Goal: Information Seeking & Learning: Learn about a topic

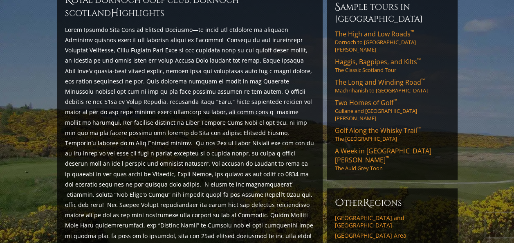
scroll to position [377, 0]
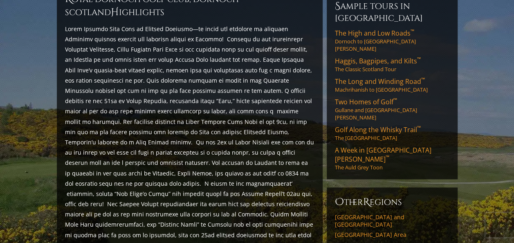
click at [242, 125] on p at bounding box center [189, 147] width 249 height 247
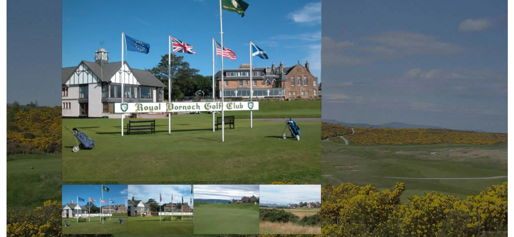
scroll to position [703, 0]
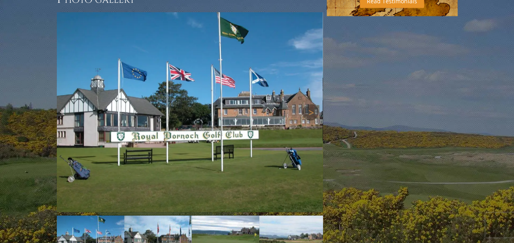
click at [242, 125] on img at bounding box center [190, 112] width 266 height 200
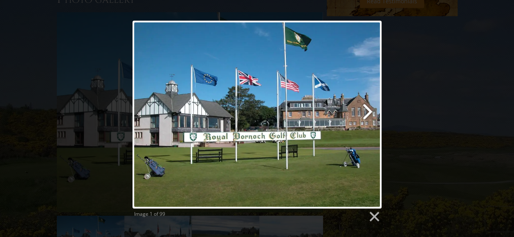
click at [370, 114] on link at bounding box center [302, 114] width 160 height 188
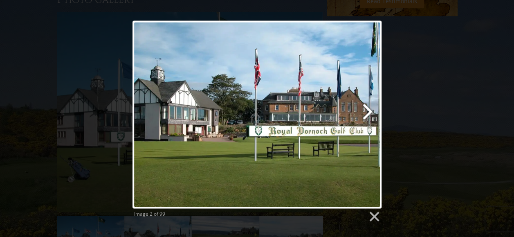
click at [370, 114] on link at bounding box center [302, 114] width 160 height 188
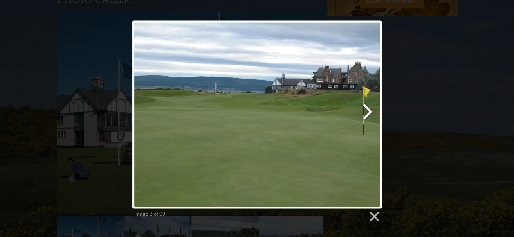
click at [370, 111] on link at bounding box center [302, 114] width 160 height 188
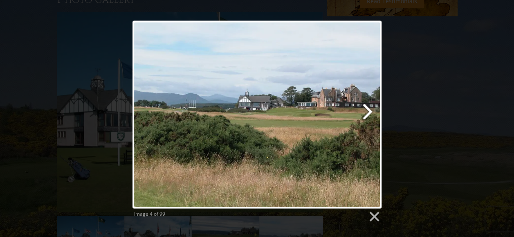
click at [370, 111] on link at bounding box center [302, 114] width 160 height 188
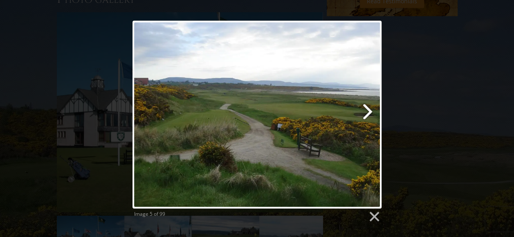
click at [370, 110] on link at bounding box center [302, 114] width 160 height 188
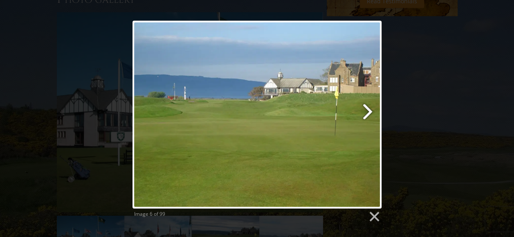
click at [370, 110] on link at bounding box center [302, 114] width 160 height 188
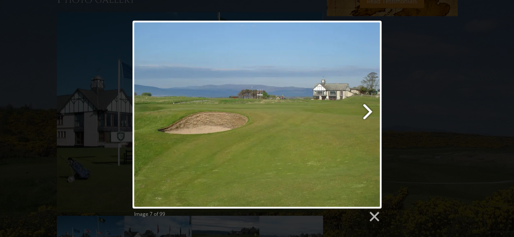
click at [370, 110] on link at bounding box center [302, 114] width 160 height 188
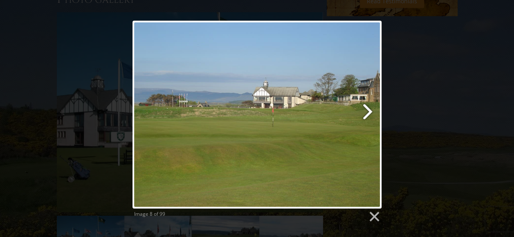
click at [370, 110] on link at bounding box center [302, 114] width 160 height 188
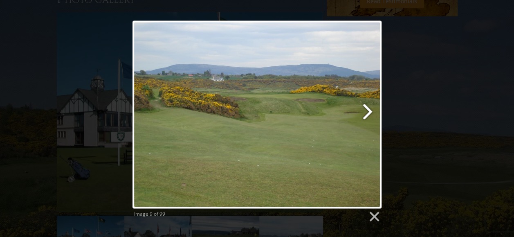
click at [370, 110] on link at bounding box center [302, 114] width 160 height 188
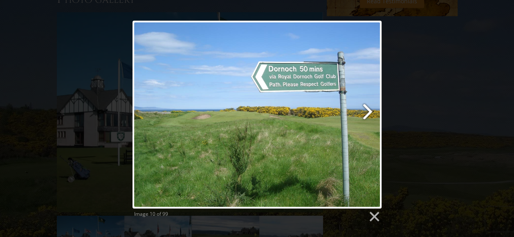
click at [370, 110] on link at bounding box center [302, 114] width 160 height 188
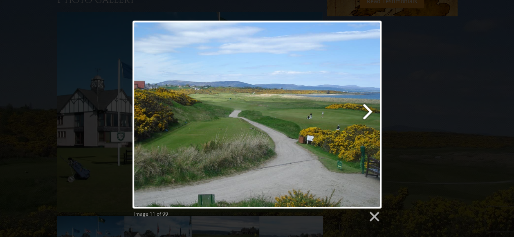
click at [370, 110] on link at bounding box center [302, 114] width 160 height 188
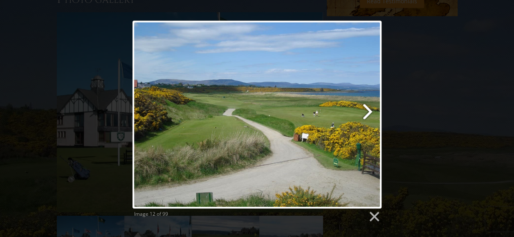
click at [370, 110] on link at bounding box center [302, 114] width 160 height 188
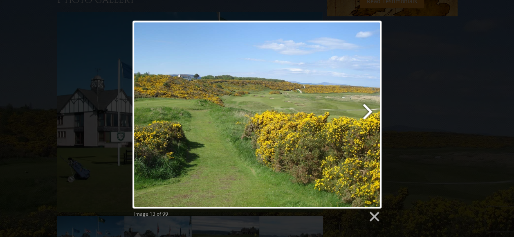
click at [370, 110] on link at bounding box center [302, 114] width 160 height 188
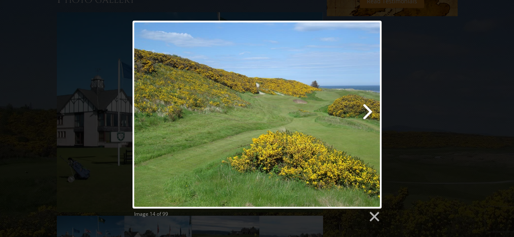
click at [370, 110] on link at bounding box center [302, 114] width 160 height 188
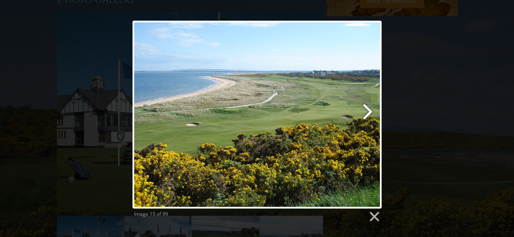
click at [370, 110] on link at bounding box center [302, 114] width 160 height 188
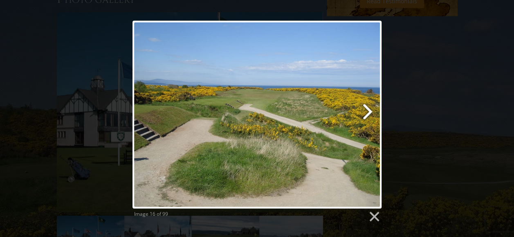
click at [370, 110] on link at bounding box center [302, 114] width 160 height 188
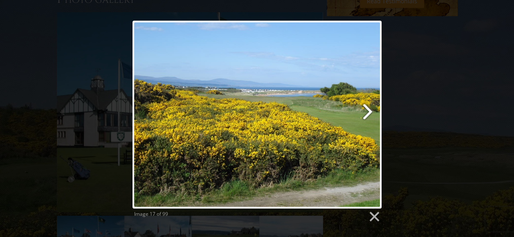
click at [370, 110] on link at bounding box center [302, 114] width 160 height 188
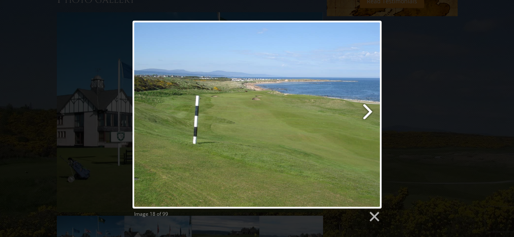
click at [370, 110] on link at bounding box center [302, 114] width 160 height 188
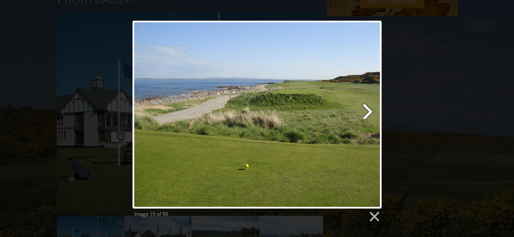
click at [370, 110] on link at bounding box center [302, 114] width 160 height 188
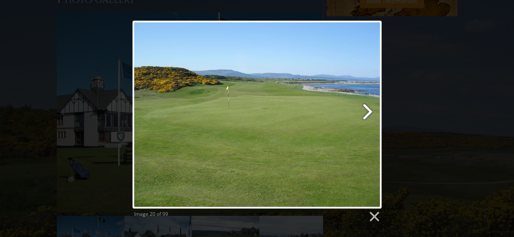
click at [370, 110] on link at bounding box center [302, 114] width 160 height 188
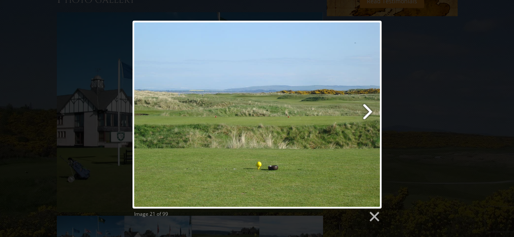
click at [370, 110] on link at bounding box center [302, 114] width 160 height 188
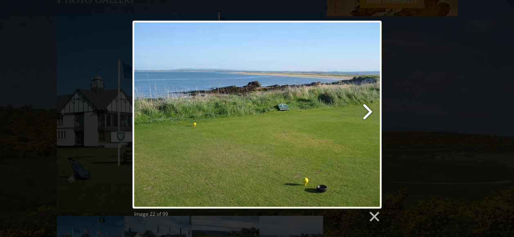
click at [370, 110] on link at bounding box center [302, 114] width 160 height 188
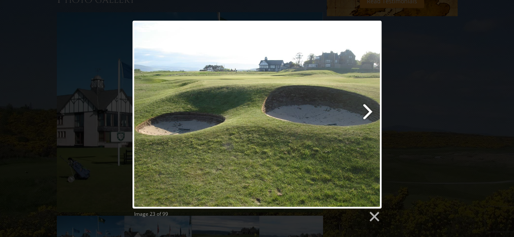
click at [370, 110] on link at bounding box center [302, 114] width 160 height 188
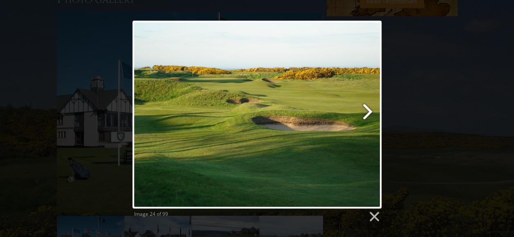
click at [370, 110] on link at bounding box center [302, 114] width 160 height 188
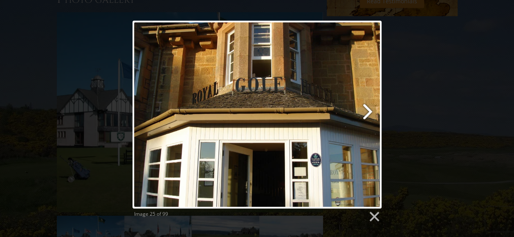
click at [370, 110] on link at bounding box center [302, 114] width 160 height 188
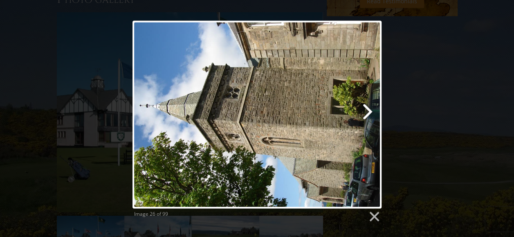
click at [370, 110] on link at bounding box center [302, 114] width 160 height 188
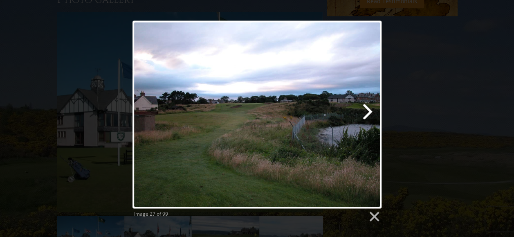
click at [370, 110] on link at bounding box center [302, 114] width 160 height 188
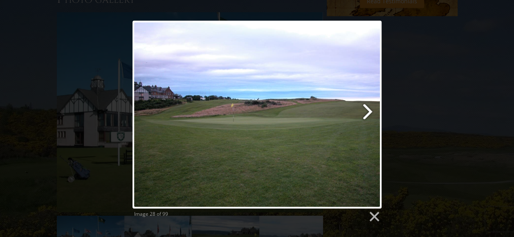
click at [370, 110] on link at bounding box center [302, 114] width 160 height 188
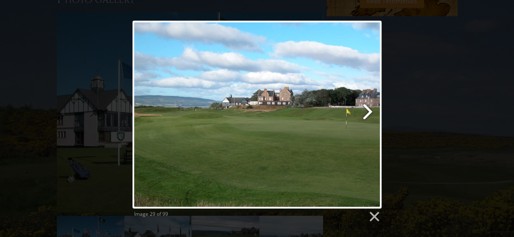
click at [370, 110] on link at bounding box center [302, 114] width 160 height 188
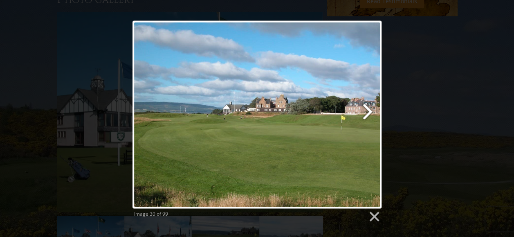
click at [370, 110] on link at bounding box center [302, 114] width 160 height 188
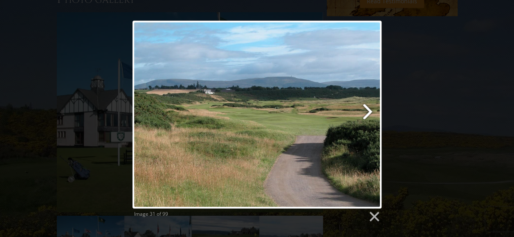
click at [370, 110] on link at bounding box center [302, 114] width 160 height 188
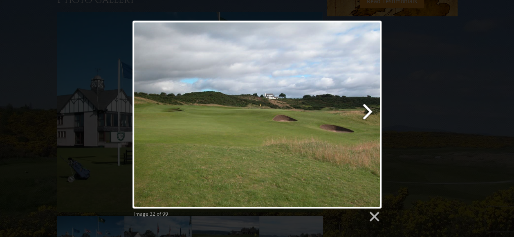
click at [370, 110] on link at bounding box center [302, 114] width 160 height 188
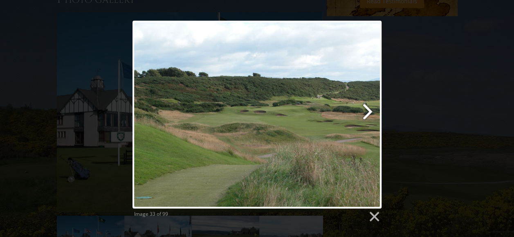
click at [370, 110] on link at bounding box center [302, 114] width 160 height 188
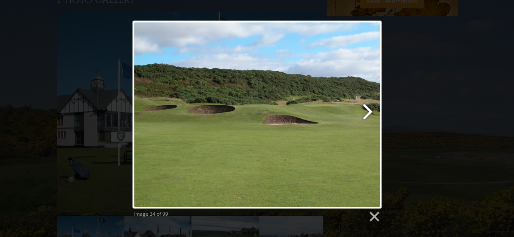
click at [370, 110] on link at bounding box center [302, 114] width 160 height 188
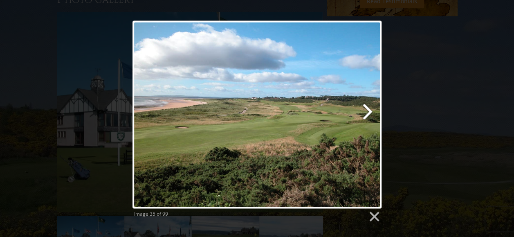
click at [370, 110] on link at bounding box center [302, 114] width 160 height 188
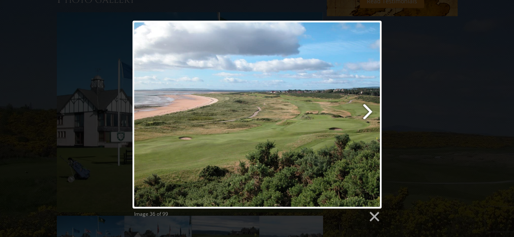
click at [370, 110] on link at bounding box center [302, 114] width 160 height 188
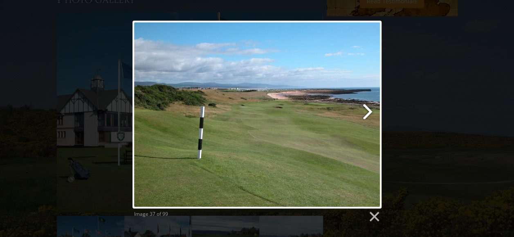
click at [370, 110] on link at bounding box center [302, 114] width 160 height 188
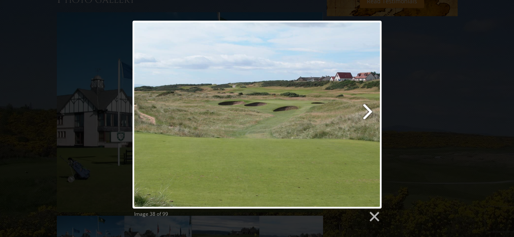
click at [370, 110] on link at bounding box center [302, 114] width 160 height 188
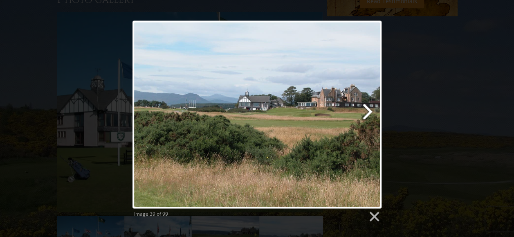
click at [370, 110] on link at bounding box center [302, 114] width 160 height 188
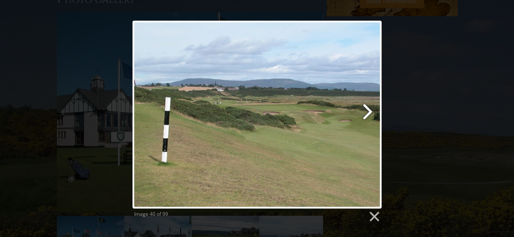
click at [370, 110] on link at bounding box center [302, 114] width 160 height 188
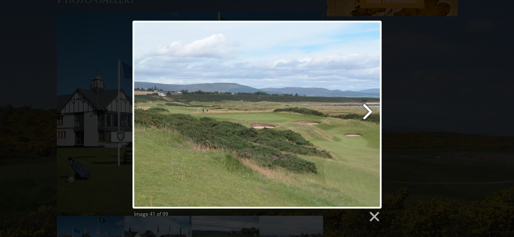
click at [371, 110] on link at bounding box center [302, 114] width 160 height 188
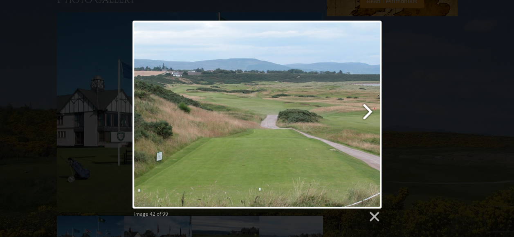
click at [371, 110] on link at bounding box center [302, 114] width 160 height 188
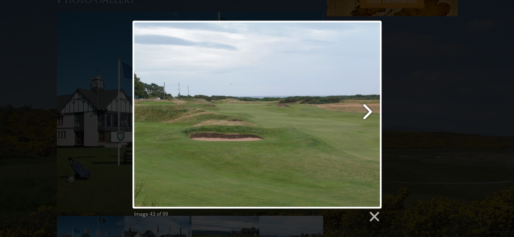
click at [371, 110] on link at bounding box center [302, 114] width 160 height 188
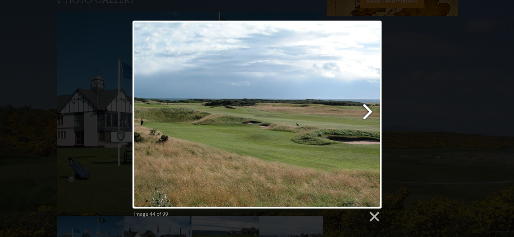
click at [371, 110] on link at bounding box center [302, 114] width 160 height 188
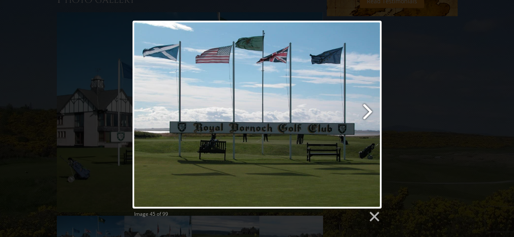
click at [371, 110] on link at bounding box center [302, 114] width 160 height 188
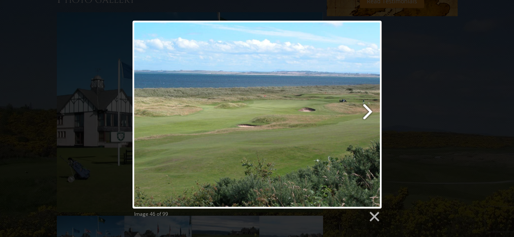
click at [371, 110] on link at bounding box center [302, 114] width 160 height 188
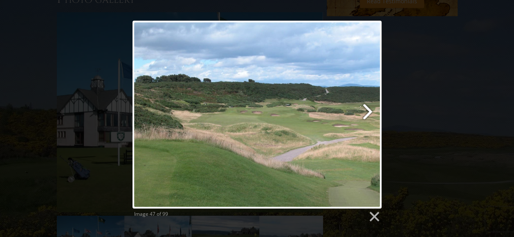
click at [371, 110] on link at bounding box center [302, 114] width 160 height 188
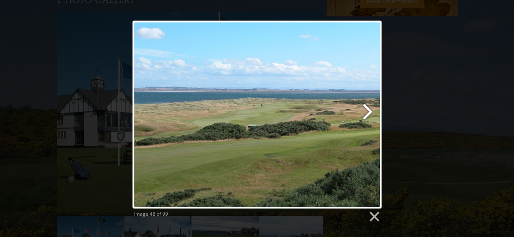
click at [371, 110] on link at bounding box center [302, 114] width 160 height 188
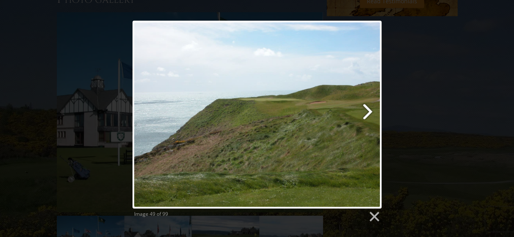
click at [371, 110] on link at bounding box center [302, 114] width 160 height 188
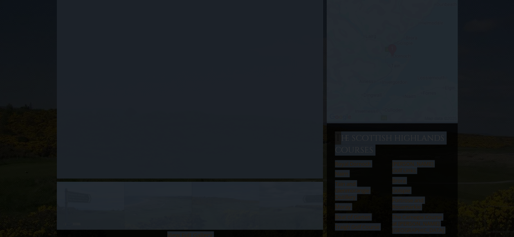
scroll to position [0, 0]
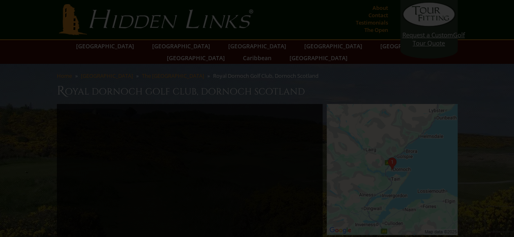
drag, startPoint x: 377, startPoint y: 55, endPoint x: 357, endPoint y: 144, distance: 91.9
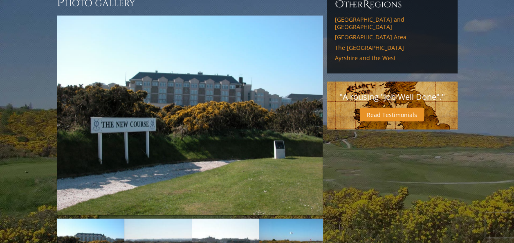
scroll to position [662, 0]
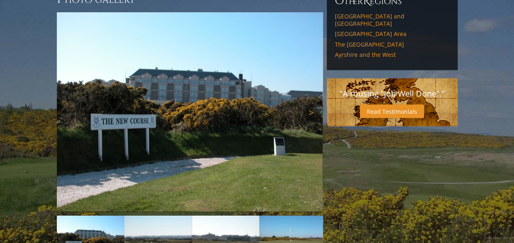
click at [275, 113] on img at bounding box center [190, 112] width 266 height 200
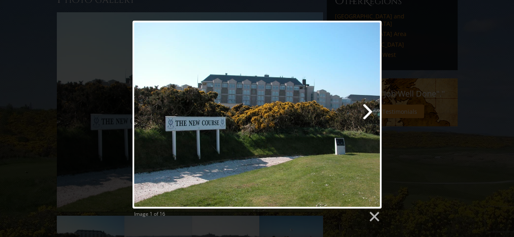
click at [372, 107] on link at bounding box center [302, 114] width 160 height 188
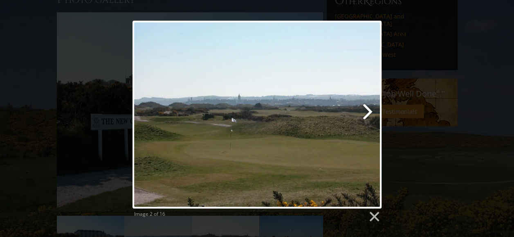
click at [371, 110] on link at bounding box center [302, 114] width 160 height 188
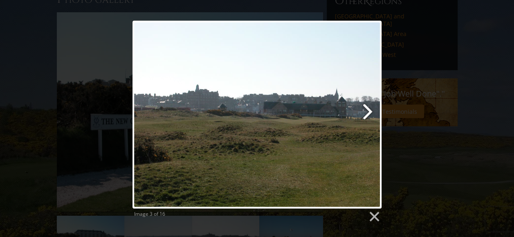
click at [371, 110] on link at bounding box center [302, 114] width 160 height 188
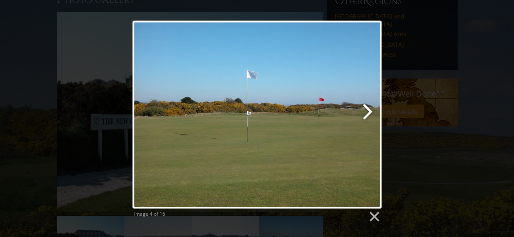
click at [371, 110] on link at bounding box center [302, 114] width 160 height 188
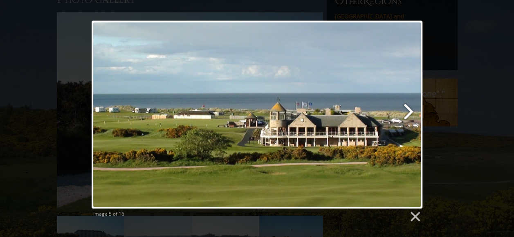
click at [408, 110] on link at bounding box center [317, 114] width 212 height 188
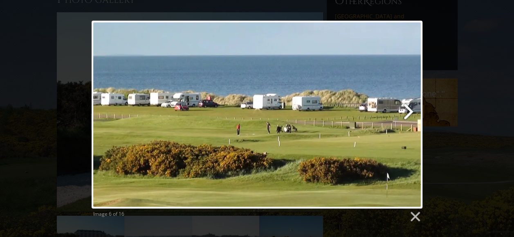
click at [408, 110] on link at bounding box center [317, 114] width 212 height 188
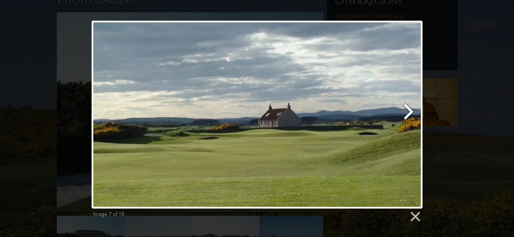
click at [411, 110] on link at bounding box center [317, 114] width 212 height 188
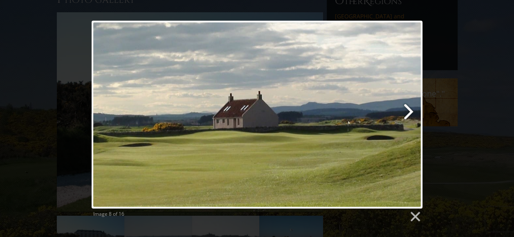
click at [411, 110] on link at bounding box center [317, 114] width 212 height 188
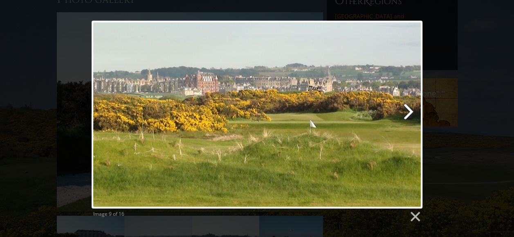
click at [411, 110] on link at bounding box center [317, 114] width 212 height 188
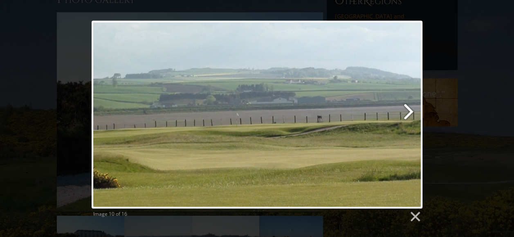
click at [411, 110] on link at bounding box center [317, 114] width 212 height 188
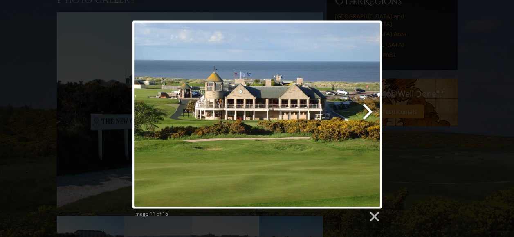
click at [369, 113] on link at bounding box center [302, 114] width 160 height 188
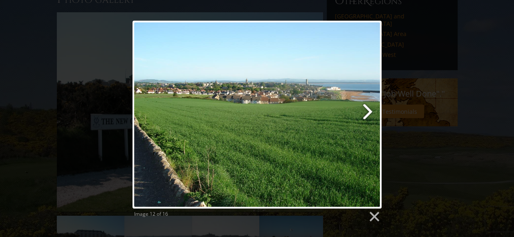
click at [369, 113] on link at bounding box center [302, 114] width 160 height 188
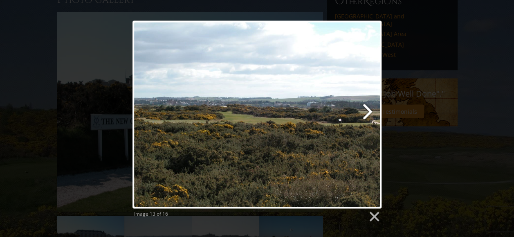
click at [369, 113] on link at bounding box center [302, 114] width 160 height 188
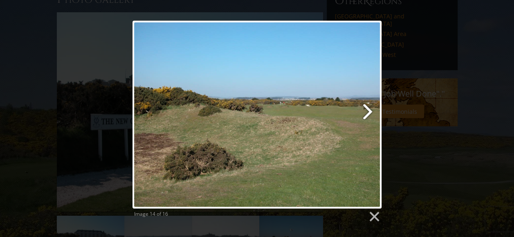
click at [369, 113] on link at bounding box center [302, 114] width 160 height 188
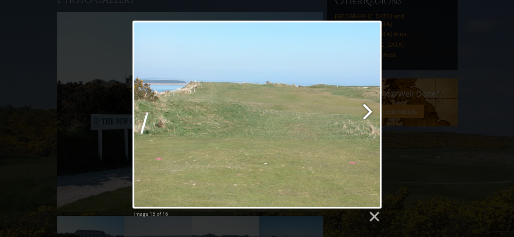
click at [369, 113] on link at bounding box center [302, 114] width 160 height 188
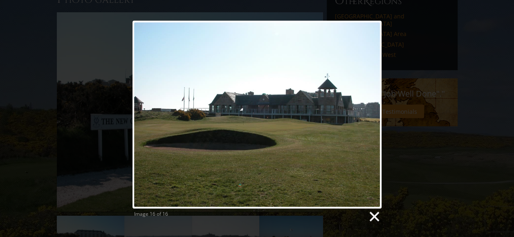
click at [376, 217] on link at bounding box center [374, 216] width 12 height 12
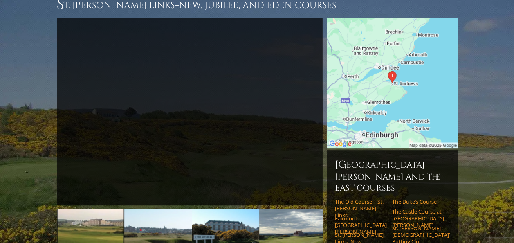
scroll to position [11, 0]
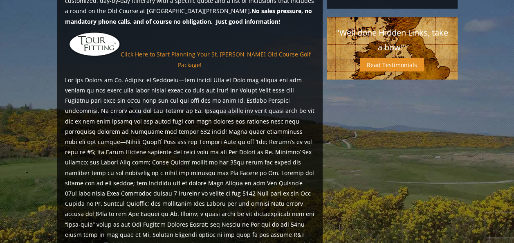
scroll to position [746, 0]
click at [222, 128] on p at bounding box center [189, 218] width 249 height 288
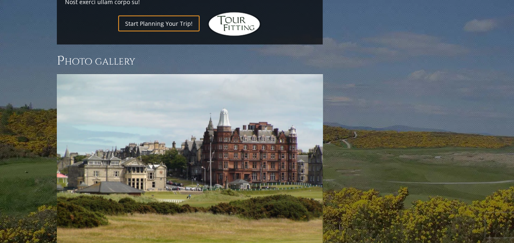
scroll to position [1103, 0]
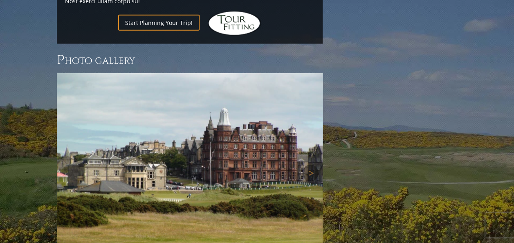
click at [293, 119] on img at bounding box center [190, 173] width 266 height 200
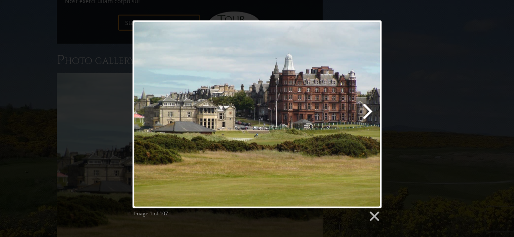
click at [365, 110] on link at bounding box center [302, 114] width 160 height 188
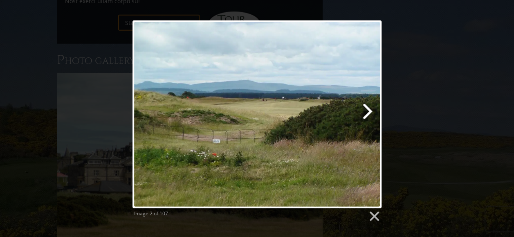
click at [366, 110] on link at bounding box center [302, 114] width 160 height 188
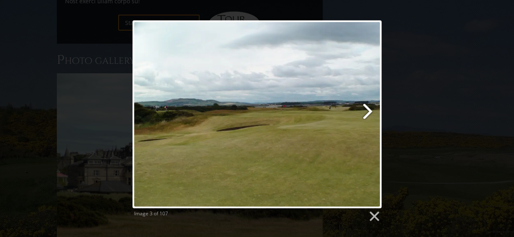
click at [366, 110] on link at bounding box center [302, 114] width 160 height 188
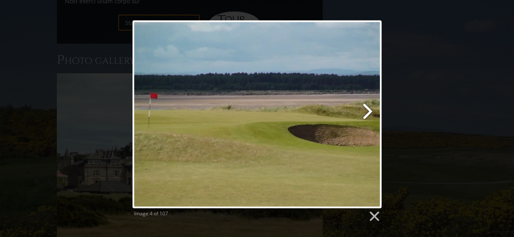
click at [366, 111] on link at bounding box center [302, 114] width 160 height 188
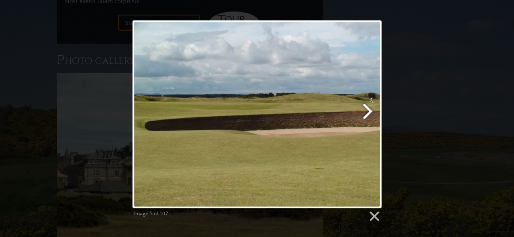
click at [366, 111] on link at bounding box center [302, 114] width 160 height 188
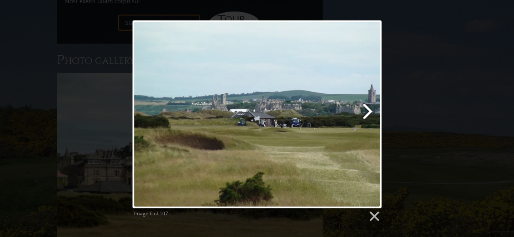
click at [367, 111] on link at bounding box center [302, 114] width 160 height 188
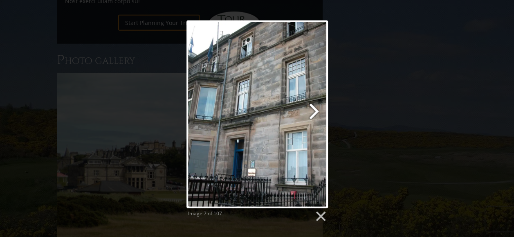
click at [316, 115] on link at bounding box center [282, 114] width 90 height 188
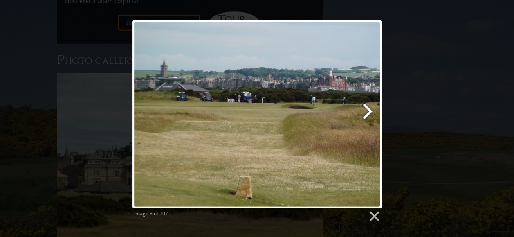
click at [367, 108] on link at bounding box center [302, 114] width 160 height 188
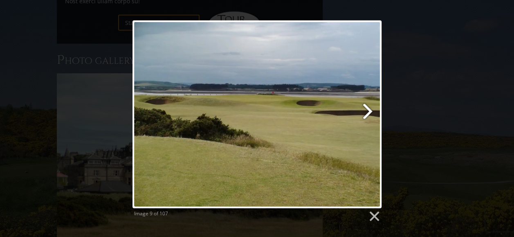
click at [367, 108] on link at bounding box center [302, 114] width 160 height 188
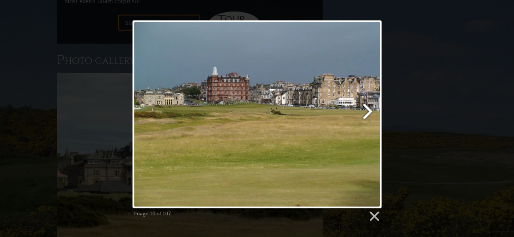
click at [367, 108] on link at bounding box center [302, 114] width 160 height 188
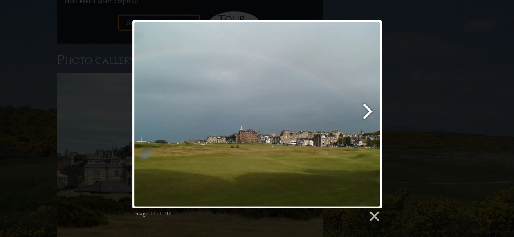
click at [367, 108] on link at bounding box center [302, 114] width 160 height 188
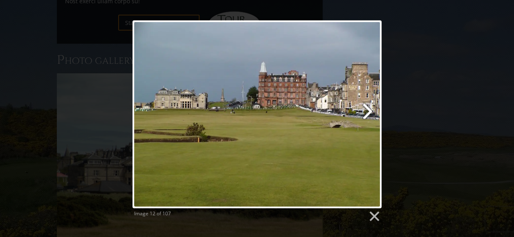
click at [367, 108] on link at bounding box center [302, 114] width 160 height 188
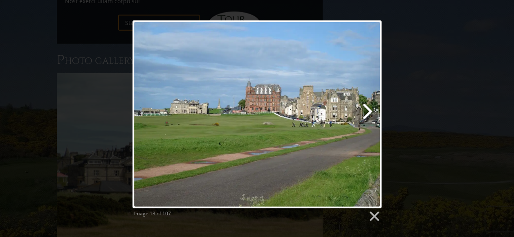
click at [367, 108] on link at bounding box center [302, 114] width 160 height 188
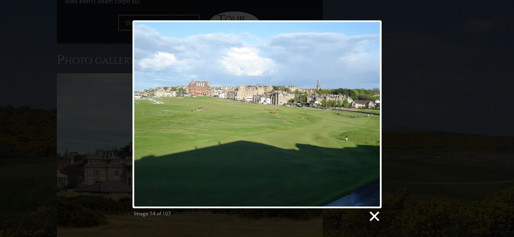
click at [373, 216] on link at bounding box center [374, 216] width 12 height 12
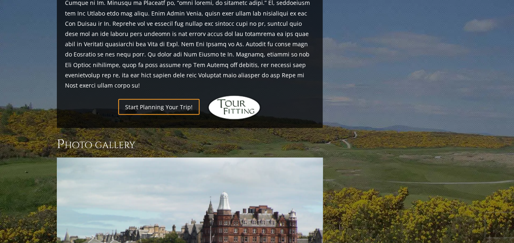
scroll to position [909, 0]
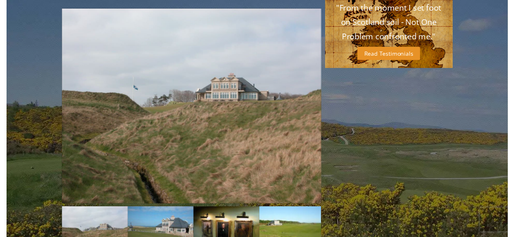
scroll to position [748, 0]
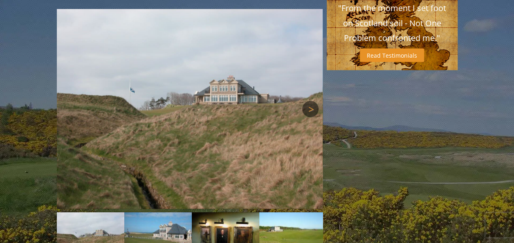
click at [313, 101] on link "Next" at bounding box center [310, 109] width 16 height 16
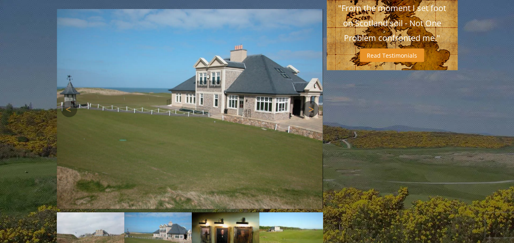
click at [313, 101] on link "Next" at bounding box center [310, 109] width 16 height 16
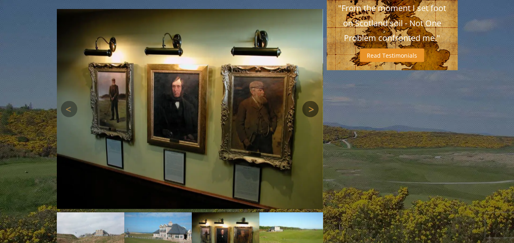
click at [313, 101] on link "Next" at bounding box center [310, 109] width 16 height 16
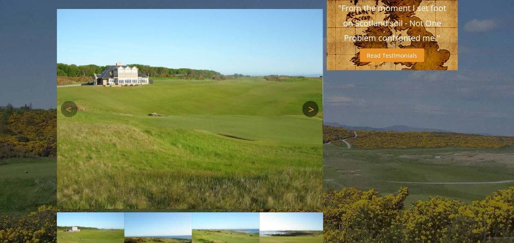
click at [313, 101] on link "Next" at bounding box center [310, 109] width 16 height 16
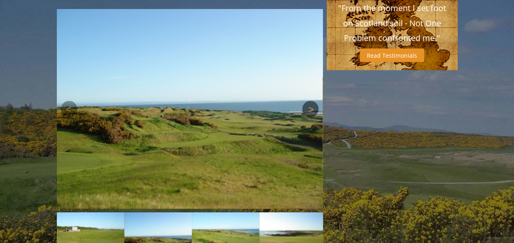
click at [313, 101] on link "Next" at bounding box center [310, 109] width 16 height 16
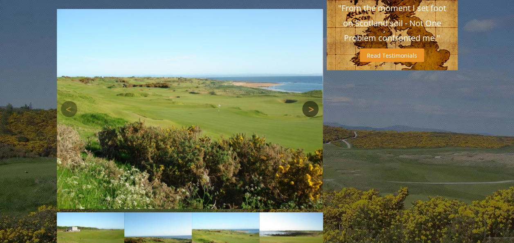
click at [313, 101] on link "Next" at bounding box center [310, 109] width 16 height 16
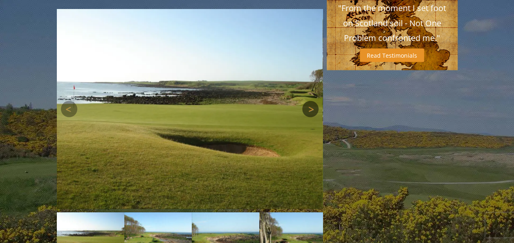
click at [313, 101] on link "Next" at bounding box center [310, 109] width 16 height 16
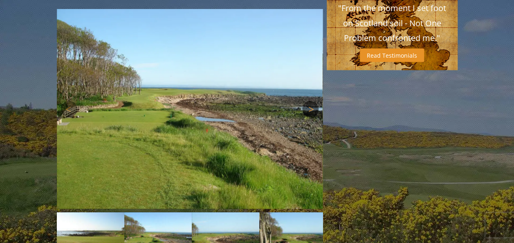
click at [313, 101] on link "Next" at bounding box center [310, 109] width 16 height 16
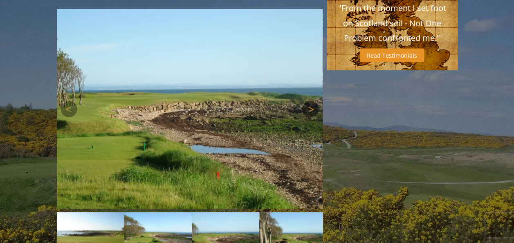
click at [313, 101] on link "Next" at bounding box center [310, 109] width 16 height 16
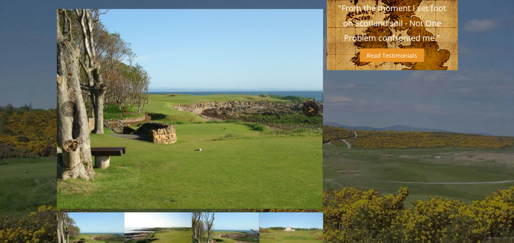
click at [313, 101] on link "Next" at bounding box center [310, 109] width 16 height 16
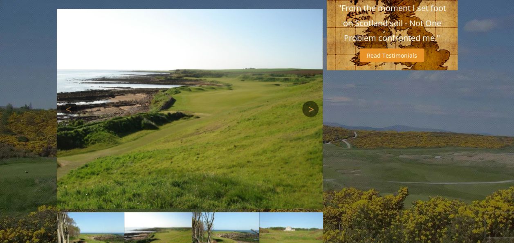
click at [313, 101] on link "Next" at bounding box center [310, 109] width 16 height 16
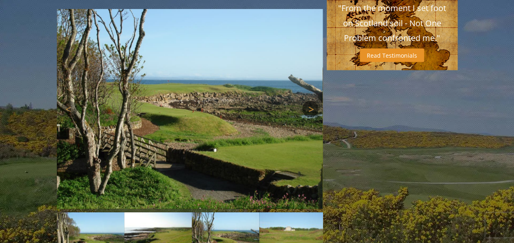
click at [313, 101] on link "Next" at bounding box center [310, 109] width 16 height 16
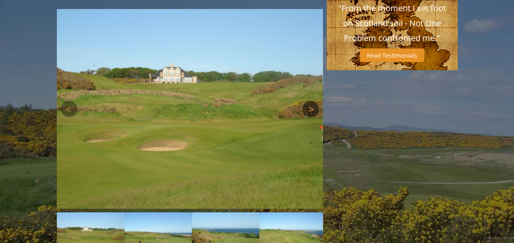
click at [313, 101] on link "Next" at bounding box center [310, 109] width 16 height 16
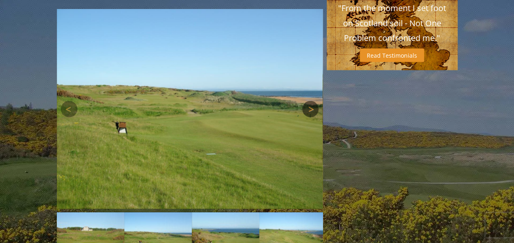
click at [313, 101] on link "Next" at bounding box center [310, 109] width 16 height 16
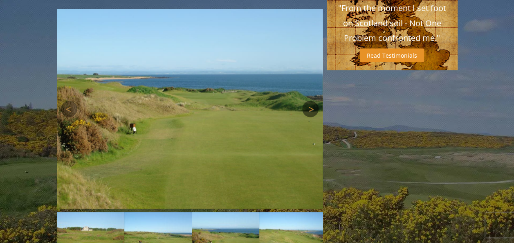
click at [313, 101] on link "Next" at bounding box center [310, 109] width 16 height 16
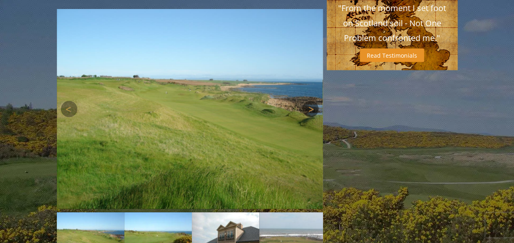
click at [313, 101] on link "Next" at bounding box center [310, 109] width 16 height 16
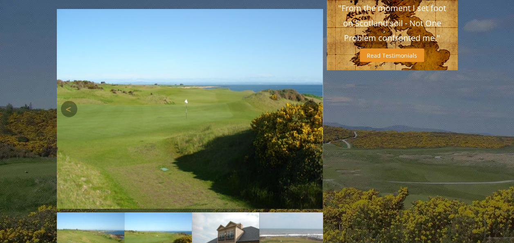
click at [313, 101] on link "Next" at bounding box center [310, 109] width 16 height 16
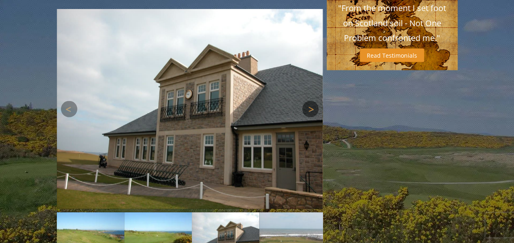
click at [313, 101] on link "Next" at bounding box center [310, 109] width 16 height 16
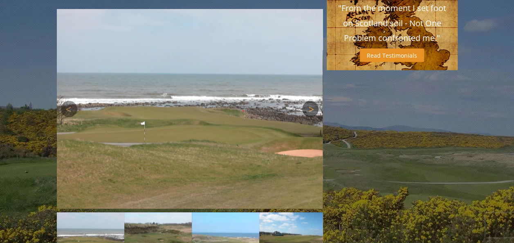
click at [313, 101] on link "Next" at bounding box center [310, 109] width 16 height 16
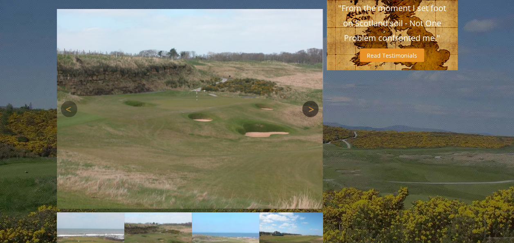
click at [313, 101] on link "Next" at bounding box center [310, 109] width 16 height 16
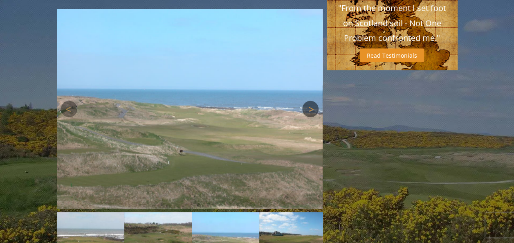
click at [313, 101] on link "Next" at bounding box center [310, 109] width 16 height 16
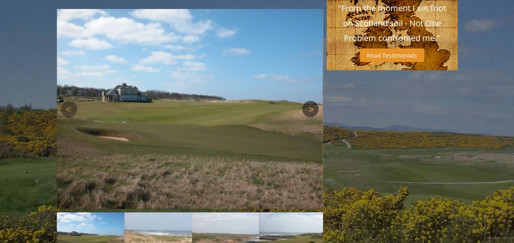
click at [313, 101] on link "Next" at bounding box center [310, 109] width 16 height 16
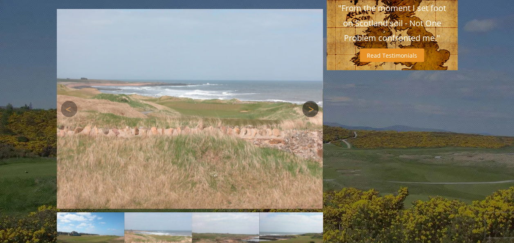
click at [313, 101] on link "Next" at bounding box center [310, 109] width 16 height 16
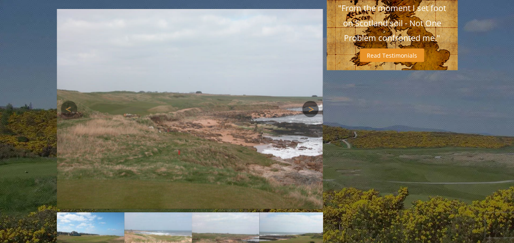
click at [313, 101] on link "Next" at bounding box center [310, 109] width 16 height 16
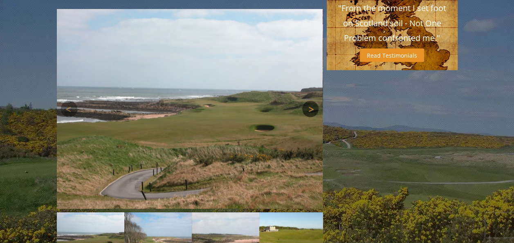
click at [313, 101] on link "Next" at bounding box center [310, 109] width 16 height 16
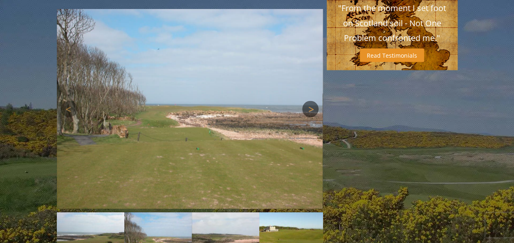
click at [313, 101] on link "Next" at bounding box center [310, 109] width 16 height 16
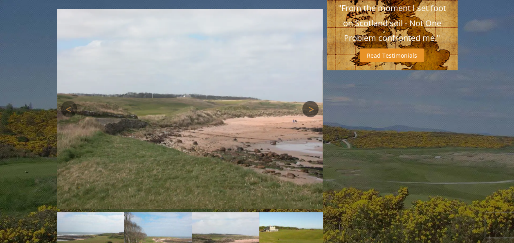
click at [313, 101] on link "Next" at bounding box center [310, 109] width 16 height 16
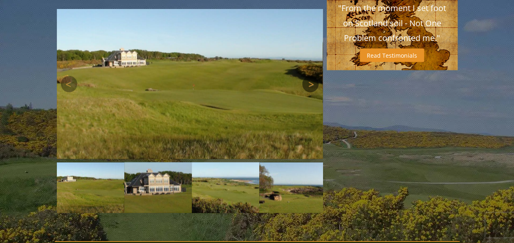
click at [313, 75] on div "Next" at bounding box center [190, 84] width 266 height 150
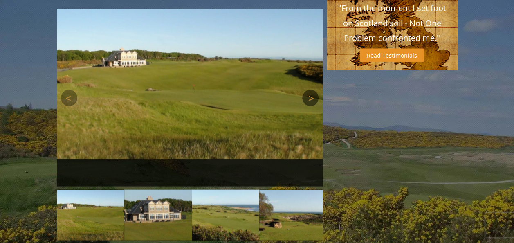
click at [313, 75] on img at bounding box center [190, 84] width 266 height 150
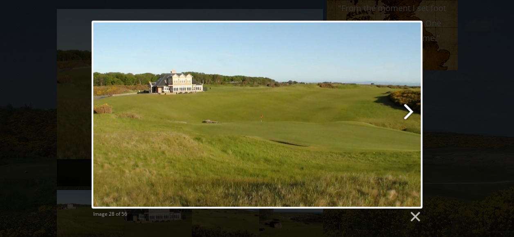
click at [406, 115] on link at bounding box center [317, 114] width 212 height 188
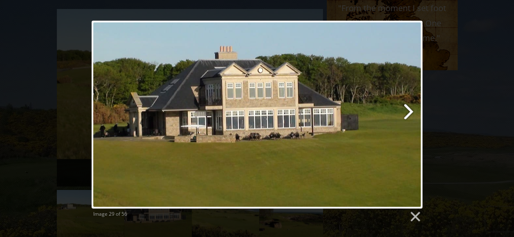
click at [406, 115] on link at bounding box center [317, 114] width 212 height 188
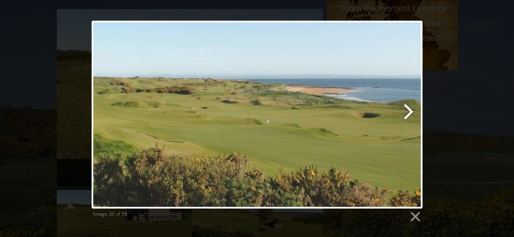
click at [406, 115] on link at bounding box center [317, 114] width 212 height 188
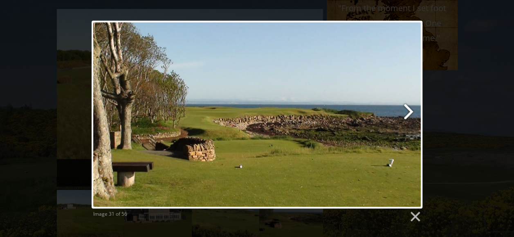
click at [406, 115] on link at bounding box center [317, 114] width 212 height 188
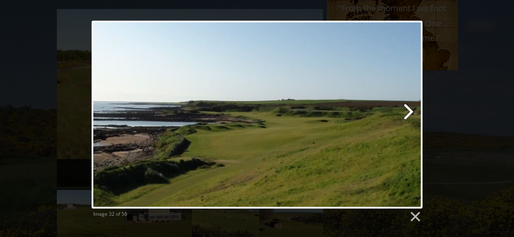
click at [406, 115] on link at bounding box center [317, 114] width 212 height 188
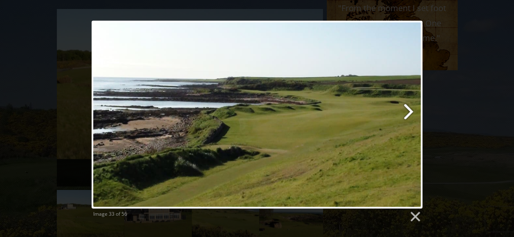
click at [406, 115] on link at bounding box center [317, 114] width 212 height 188
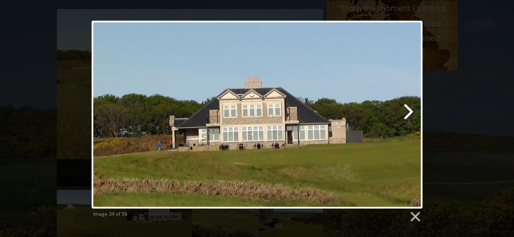
click at [406, 115] on link at bounding box center [317, 114] width 212 height 188
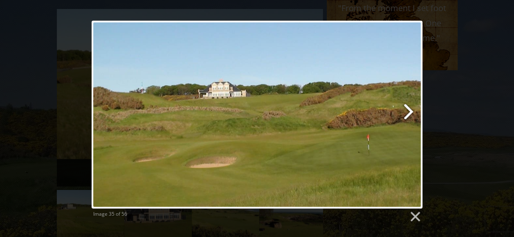
click at [406, 115] on link at bounding box center [317, 114] width 212 height 188
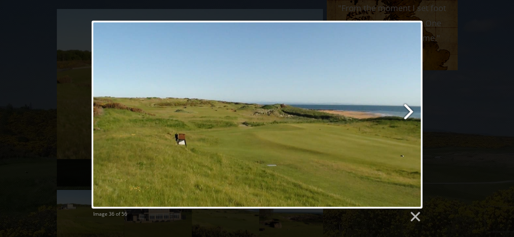
click at [406, 115] on link at bounding box center [317, 114] width 212 height 188
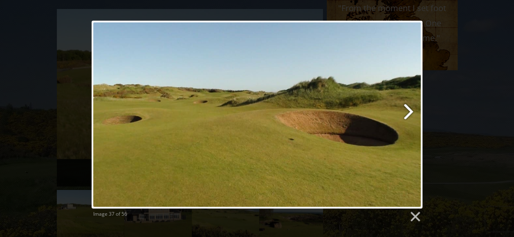
click at [406, 115] on link at bounding box center [317, 114] width 212 height 188
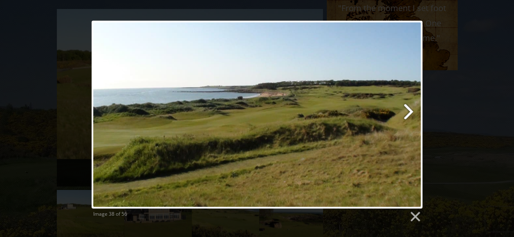
click at [406, 115] on link at bounding box center [317, 114] width 212 height 188
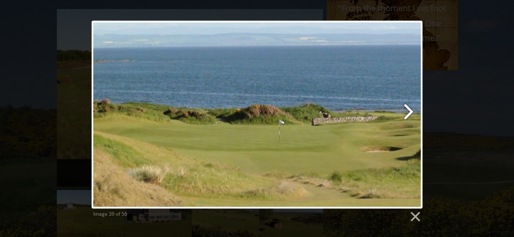
click at [406, 115] on link at bounding box center [317, 114] width 212 height 188
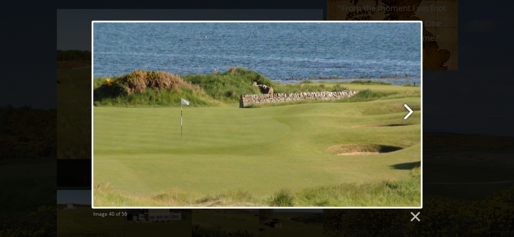
click at [406, 115] on link at bounding box center [317, 114] width 212 height 188
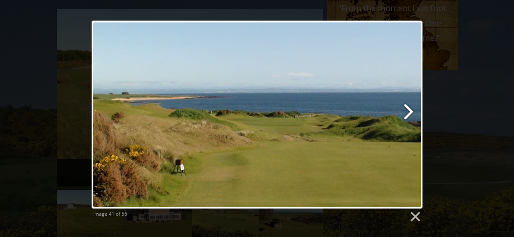
click at [406, 115] on link at bounding box center [317, 114] width 212 height 188
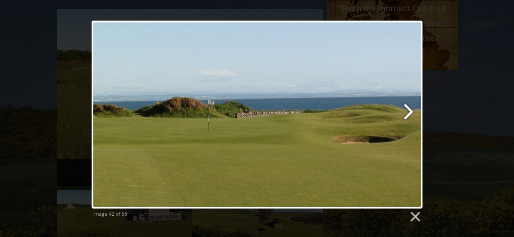
click at [406, 115] on link at bounding box center [317, 114] width 212 height 188
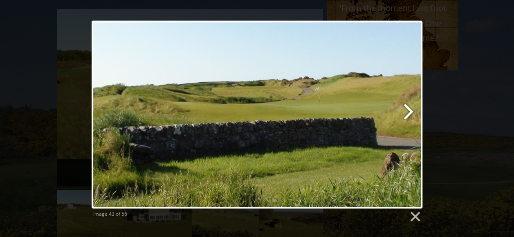
click at [406, 115] on link at bounding box center [317, 114] width 212 height 188
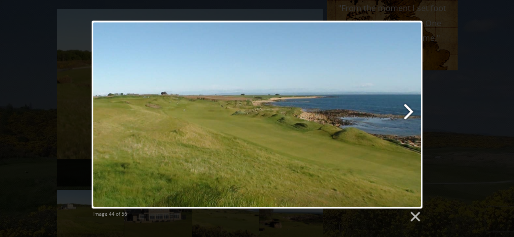
click at [406, 115] on link at bounding box center [317, 114] width 212 height 188
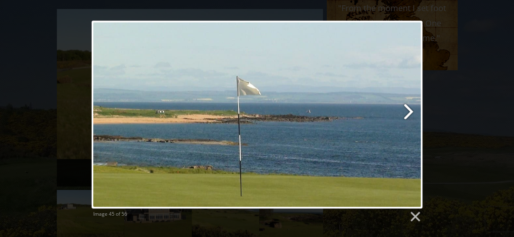
click at [406, 115] on link at bounding box center [317, 114] width 212 height 188
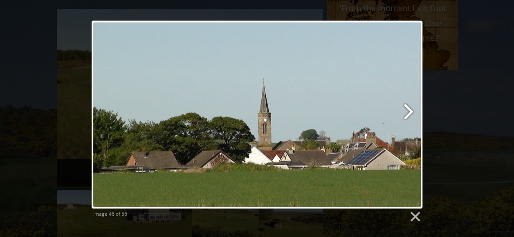
click at [409, 102] on link at bounding box center [317, 114] width 212 height 188
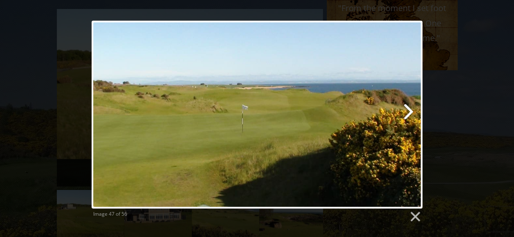
click at [409, 109] on link at bounding box center [317, 114] width 212 height 188
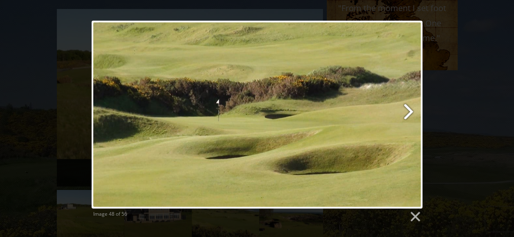
click at [409, 109] on link at bounding box center [317, 114] width 212 height 188
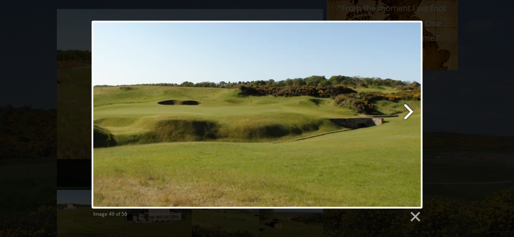
click at [409, 109] on link at bounding box center [317, 114] width 212 height 188
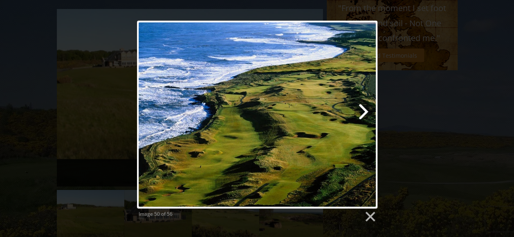
click at [363, 109] on link at bounding box center [300, 114] width 154 height 188
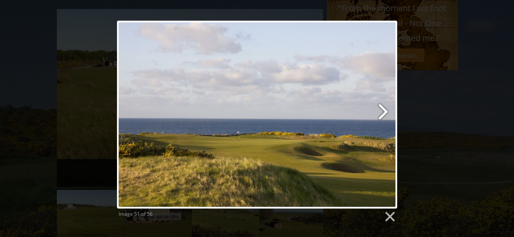
click at [379, 112] on link at bounding box center [307, 114] width 179 height 188
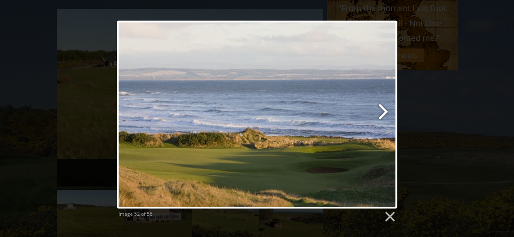
click at [379, 112] on link at bounding box center [307, 114] width 179 height 188
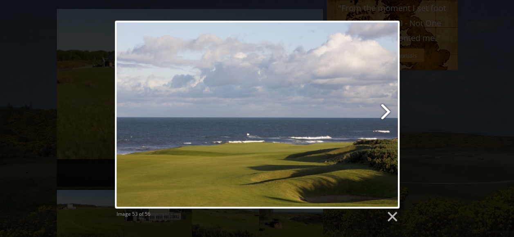
click at [384, 113] on link at bounding box center [308, 114] width 182 height 188
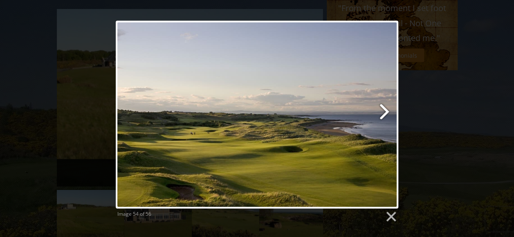
click at [386, 115] on link at bounding box center [308, 114] width 181 height 188
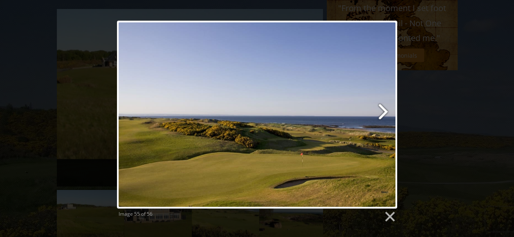
click at [386, 115] on link at bounding box center [307, 114] width 179 height 188
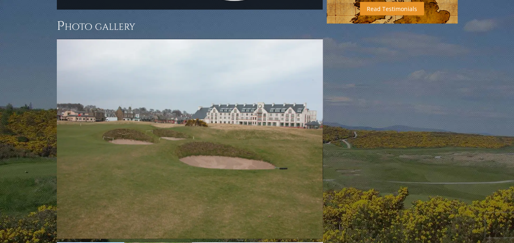
scroll to position [784, 0]
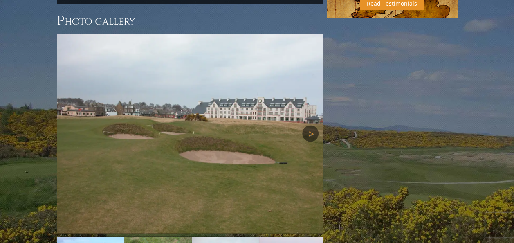
click at [308, 126] on link "Next" at bounding box center [310, 134] width 16 height 16
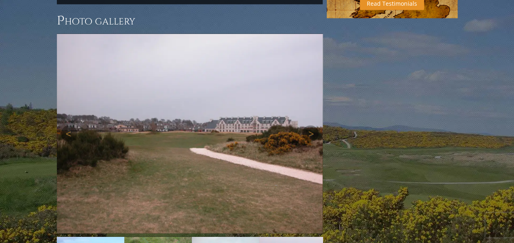
click at [240, 153] on img at bounding box center [190, 134] width 266 height 200
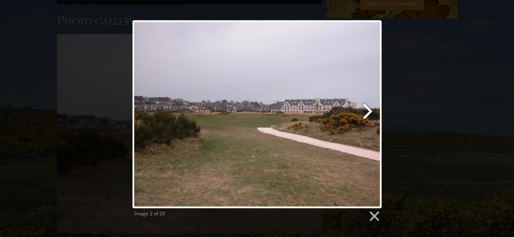
click at [369, 110] on link at bounding box center [302, 114] width 160 height 188
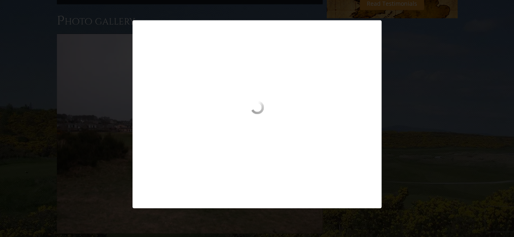
click at [337, 109] on div at bounding box center [257, 124] width 249 height 47
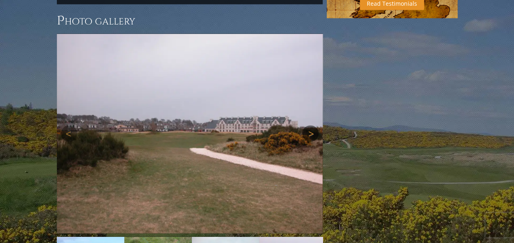
click at [307, 126] on link "Next" at bounding box center [310, 134] width 16 height 16
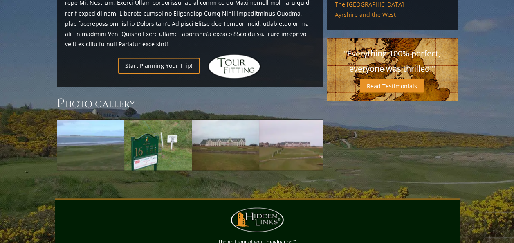
scroll to position [701, 0]
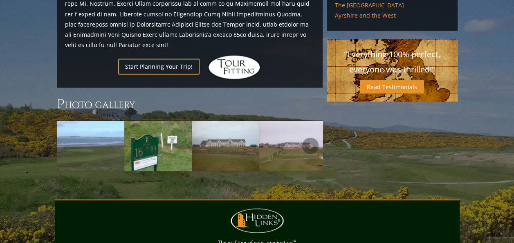
click at [318, 120] on img at bounding box center [292, 145] width 67 height 51
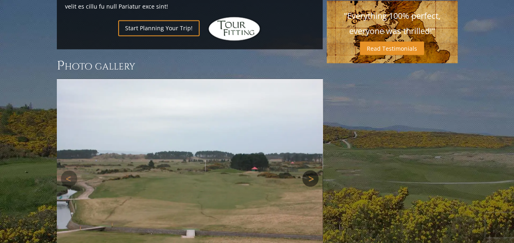
scroll to position [740, 0]
click at [309, 170] on link "Next" at bounding box center [310, 178] width 16 height 16
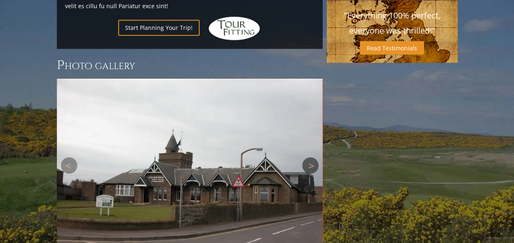
click at [309, 157] on link "Next" at bounding box center [310, 165] width 16 height 16
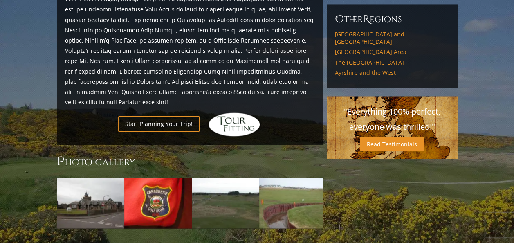
scroll to position [646, 0]
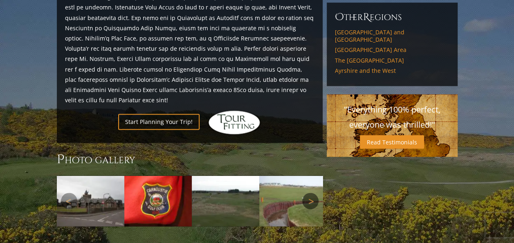
click at [313, 193] on link "Next" at bounding box center [310, 201] width 16 height 16
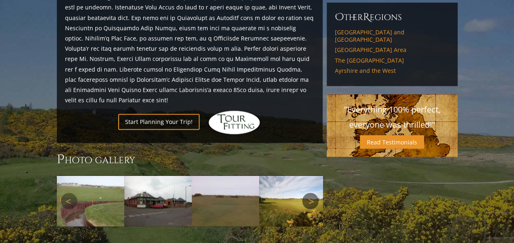
click at [313, 193] on link "Next" at bounding box center [310, 201] width 16 height 16
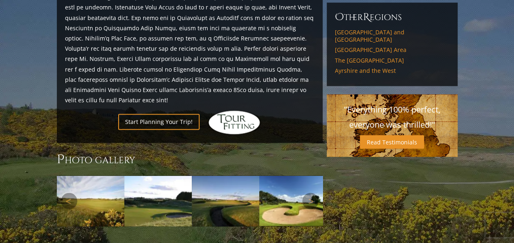
click at [291, 179] on img at bounding box center [292, 200] width 67 height 50
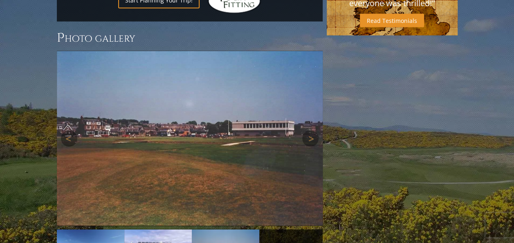
scroll to position [768, 0]
click at [308, 130] on link "Next" at bounding box center [310, 138] width 16 height 16
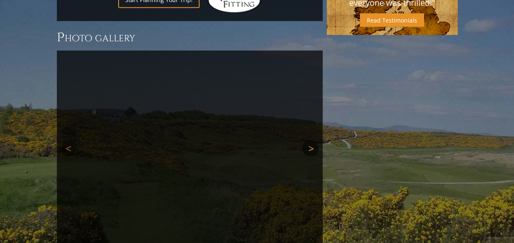
click at [308, 140] on link "Next" at bounding box center [310, 148] width 16 height 16
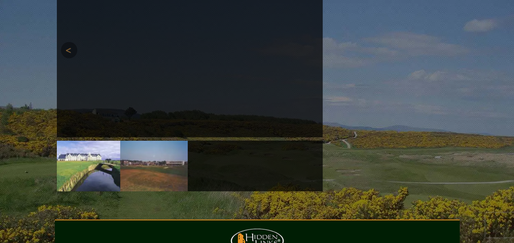
scroll to position [856, 0]
click at [103, 146] on img at bounding box center [86, 165] width 67 height 51
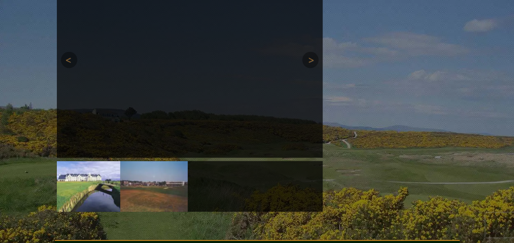
scroll to position [777, 0]
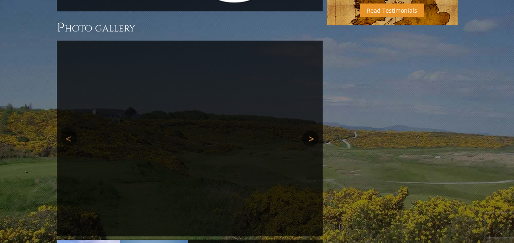
click at [311, 130] on link "Next" at bounding box center [310, 138] width 16 height 16
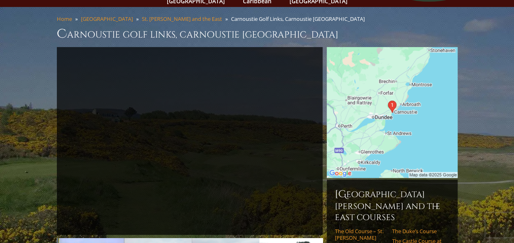
scroll to position [55, 0]
